Goal: Submit feedback/report problem: Submit feedback/report problem

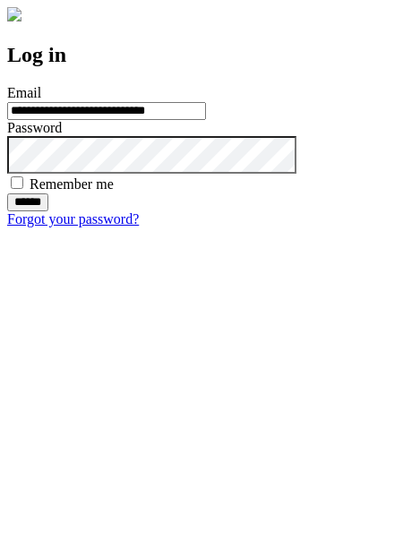
type input "**********"
click at [48, 211] on input "******" at bounding box center [27, 202] width 41 height 18
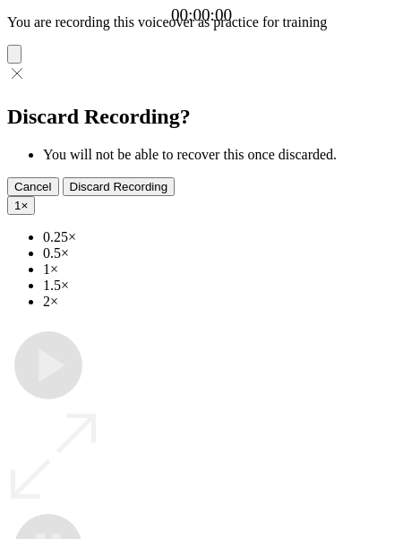
type input "**********"
